Goal: Contribute content: Contribute content

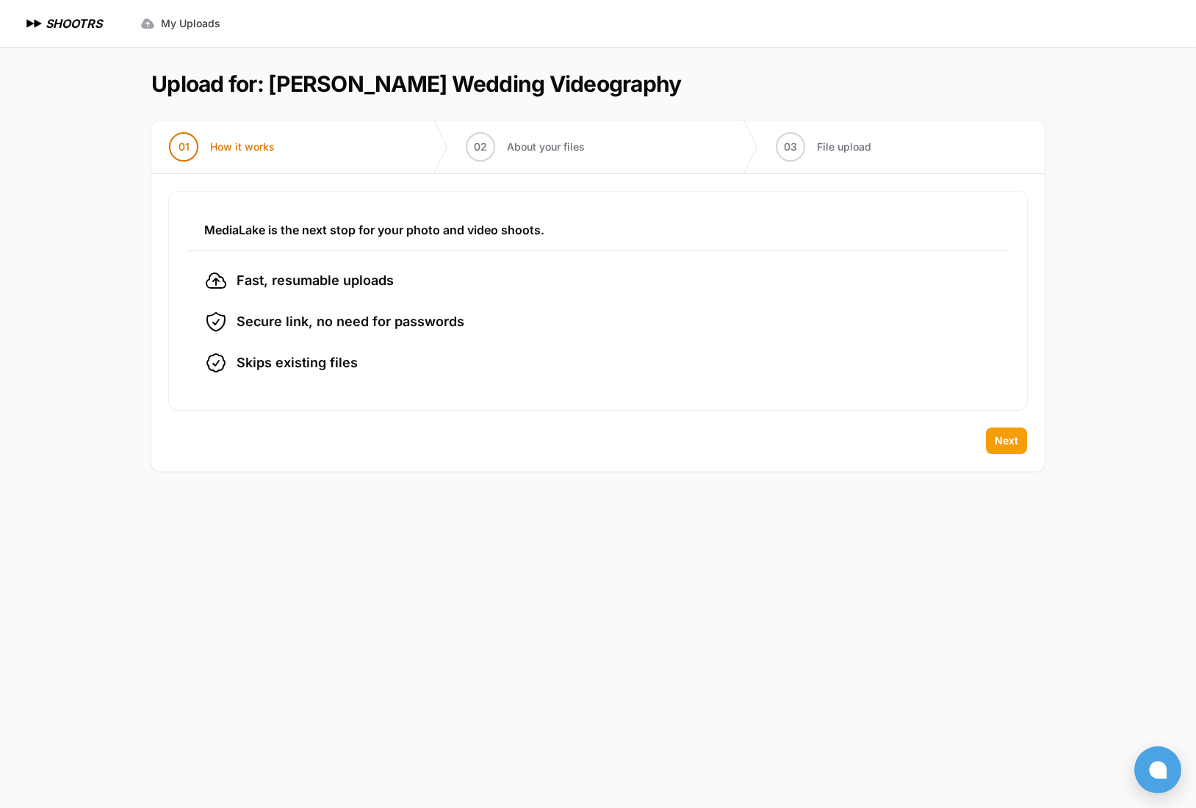
click at [995, 443] on span "Next" at bounding box center [1006, 440] width 24 height 15
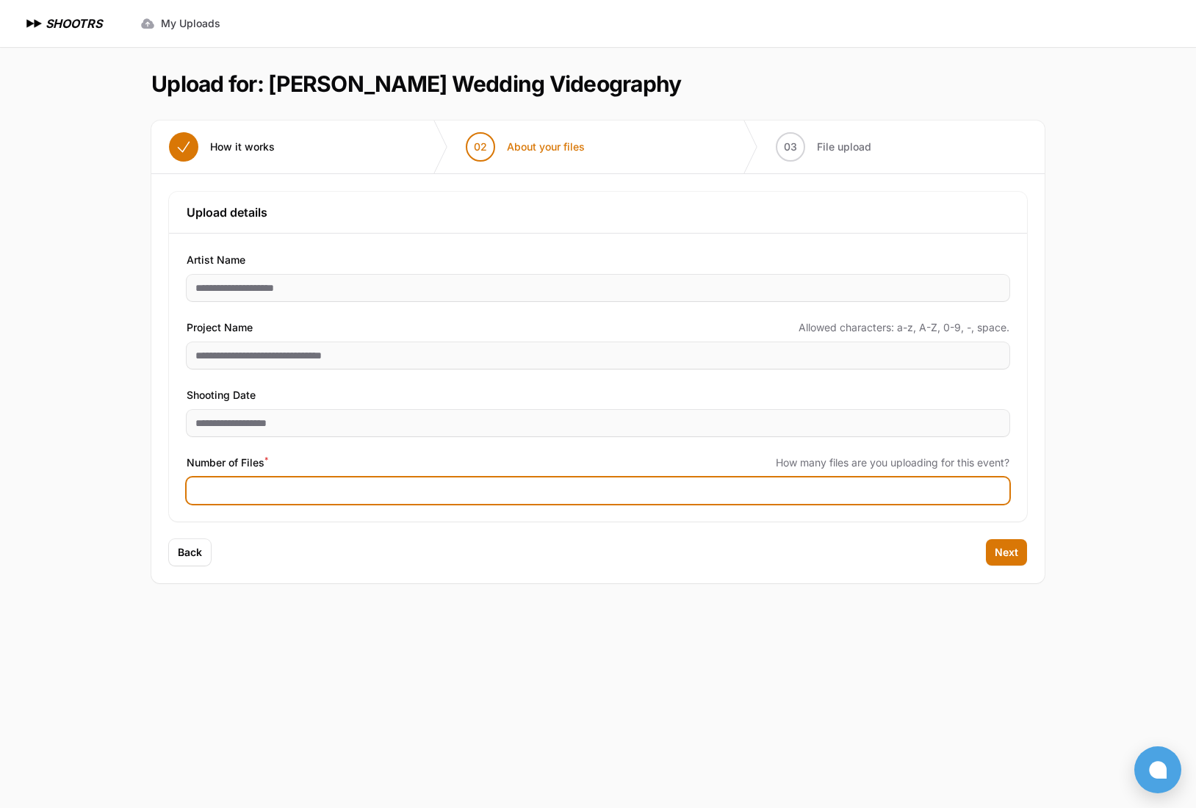
click at [205, 488] on input "Number of Files *" at bounding box center [598, 490] width 823 height 26
type input "****"
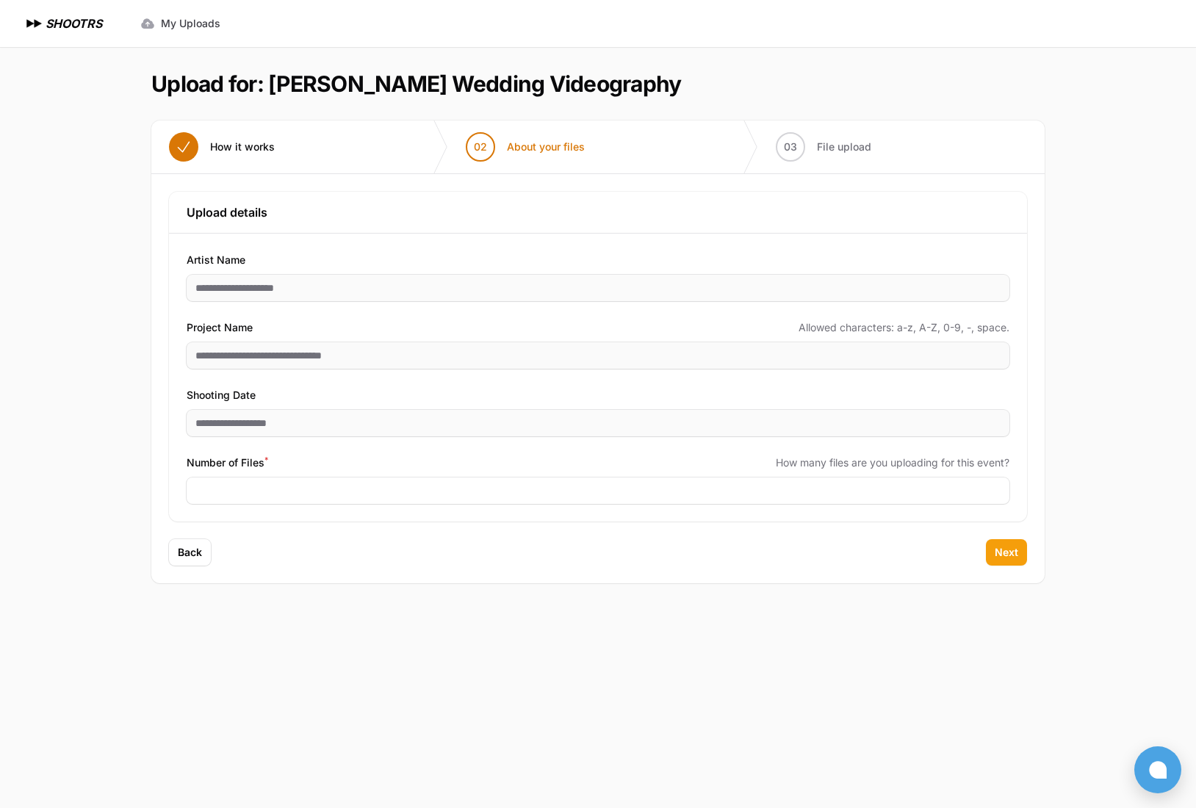
click at [1007, 548] on span "Next" at bounding box center [1006, 552] width 24 height 15
